Goal: Transaction & Acquisition: Purchase product/service

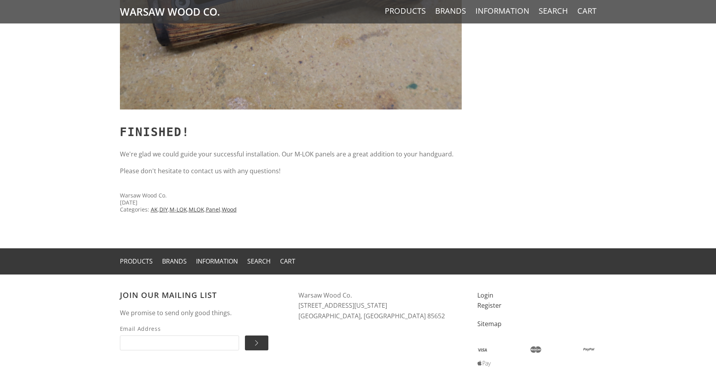
scroll to position [5715, 0]
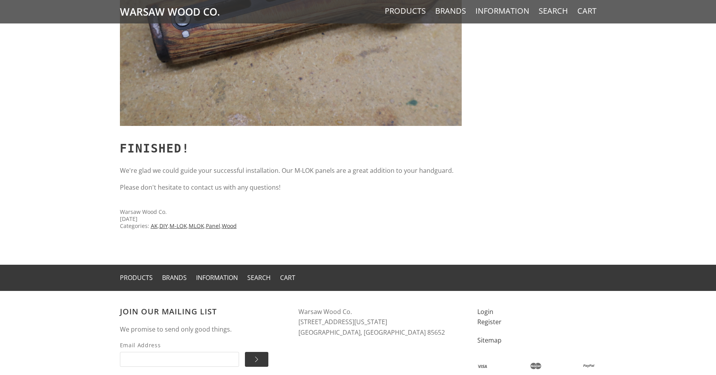
drag, startPoint x: 63, startPoint y: 344, endPoint x: 59, endPoint y: 309, distance: 35.7
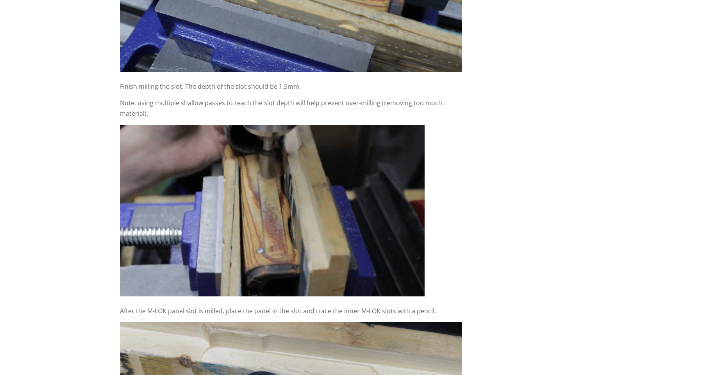
scroll to position [0, 0]
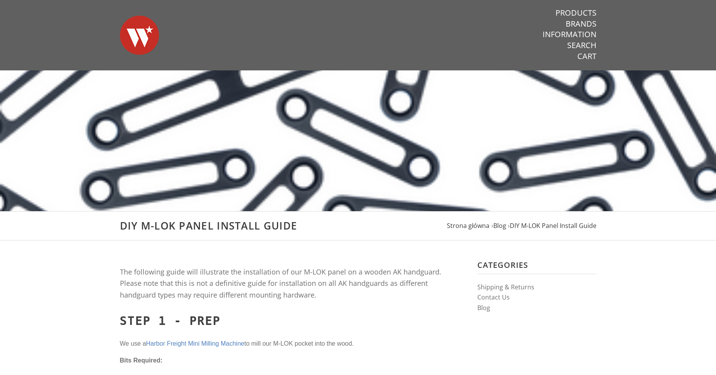
drag, startPoint x: 61, startPoint y: 278, endPoint x: 48, endPoint y: 39, distance: 239.2
click at [147, 38] on img at bounding box center [139, 35] width 39 height 55
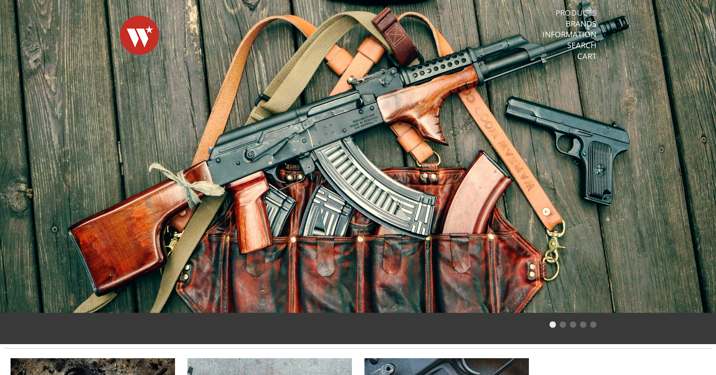
click at [591, 11] on link "Products" at bounding box center [576, 13] width 41 height 10
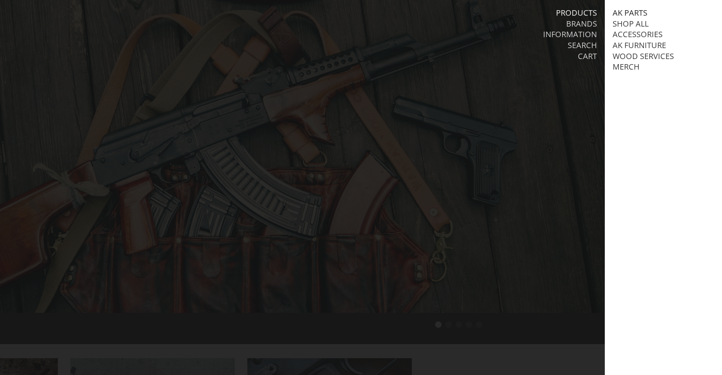
click at [622, 10] on link "AK Parts" at bounding box center [630, 13] width 35 height 10
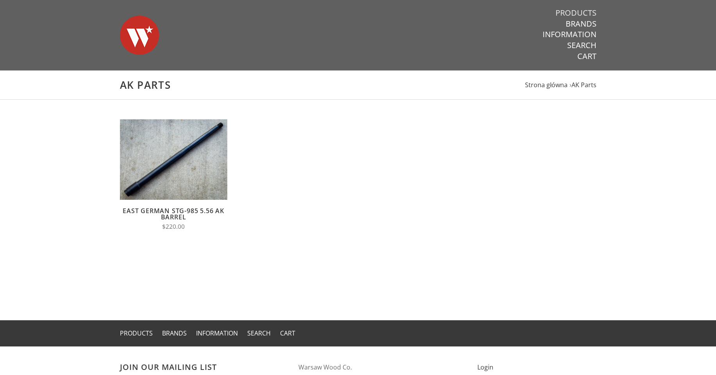
click at [586, 15] on link "Products" at bounding box center [576, 13] width 41 height 10
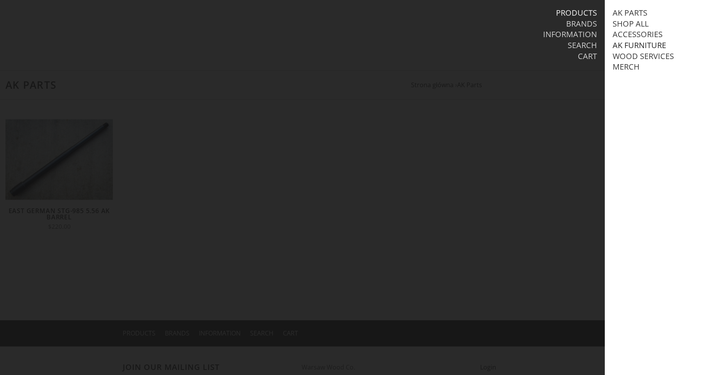
click at [638, 47] on link "AK Furniture" at bounding box center [640, 45] width 54 height 10
click at [643, 57] on link "View all AK Furniture" at bounding box center [665, 56] width 89 height 10
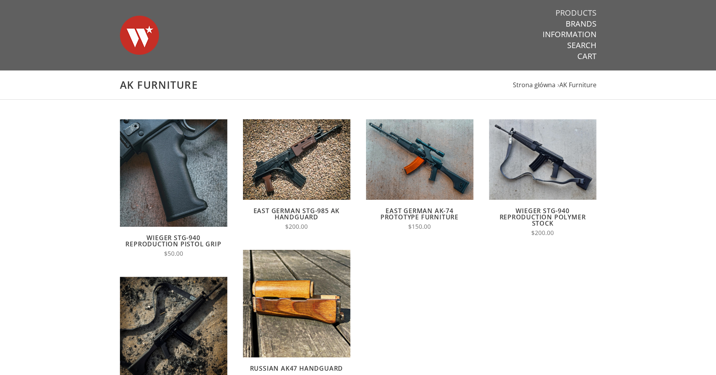
click at [576, 8] on link "Products" at bounding box center [576, 13] width 41 height 10
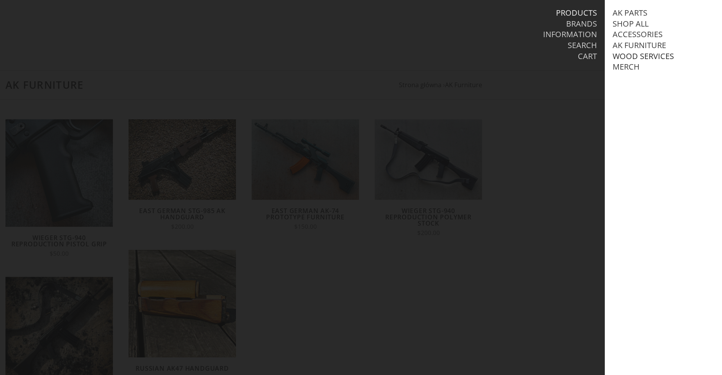
click at [654, 56] on link "Wood Services" at bounding box center [643, 56] width 61 height 10
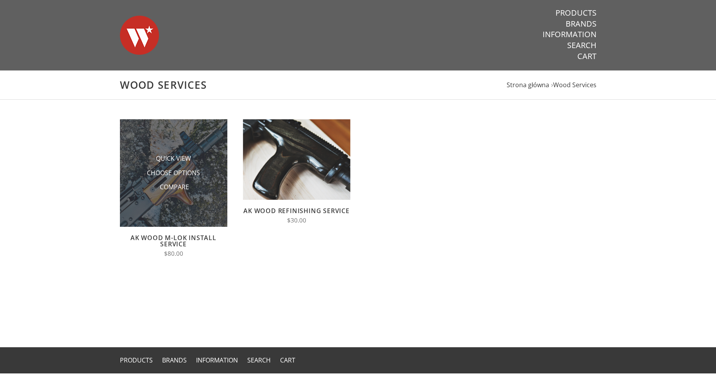
click at [183, 195] on img at bounding box center [173, 172] width 107 height 107
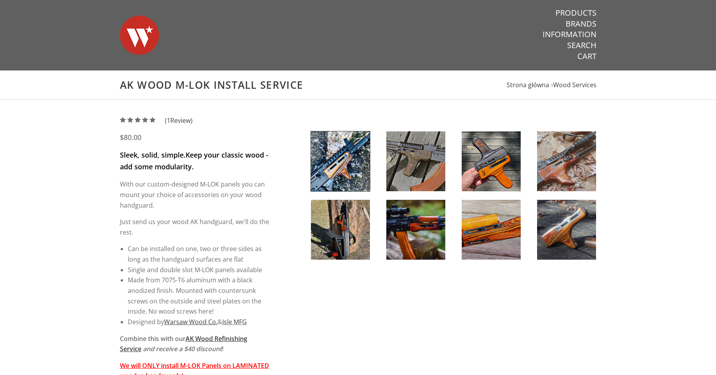
click at [495, 175] on img at bounding box center [491, 161] width 59 height 60
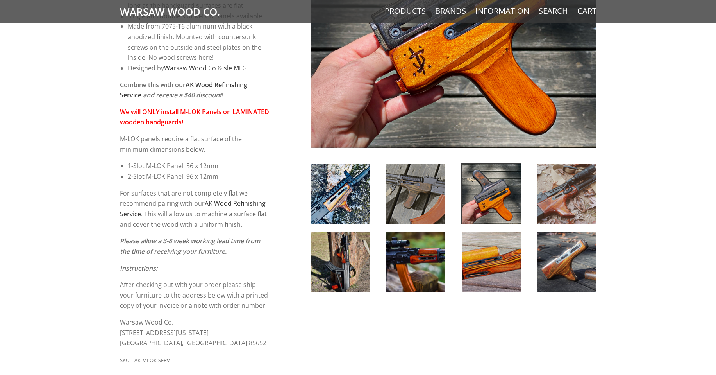
scroll to position [274, 0]
